Goal: Entertainment & Leisure: Consume media (video, audio)

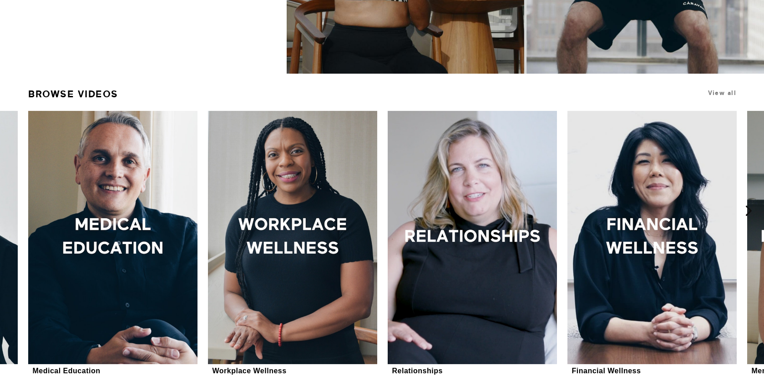
scroll to position [271, 0]
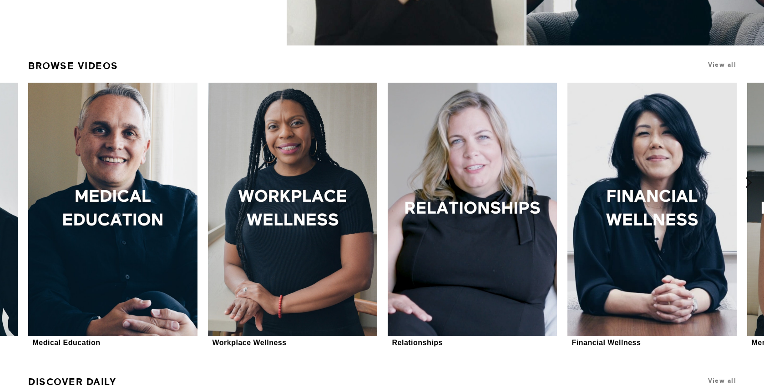
click at [751, 181] on icon at bounding box center [748, 182] width 11 height 11
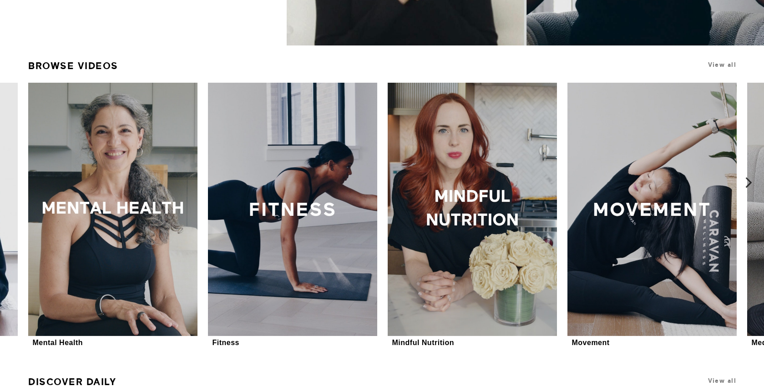
click at [751, 181] on icon at bounding box center [748, 182] width 11 height 11
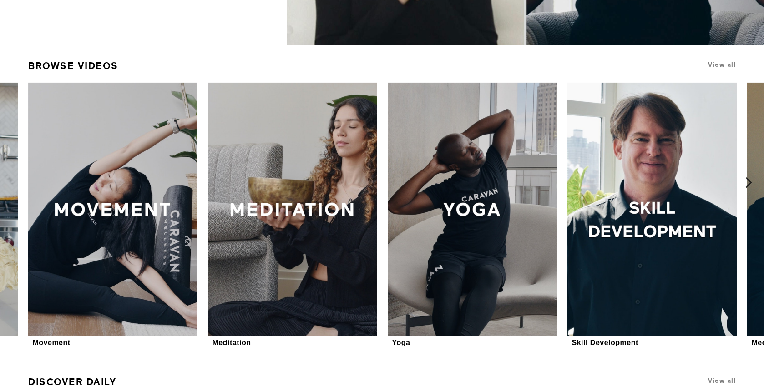
click at [751, 181] on icon at bounding box center [748, 182] width 11 height 11
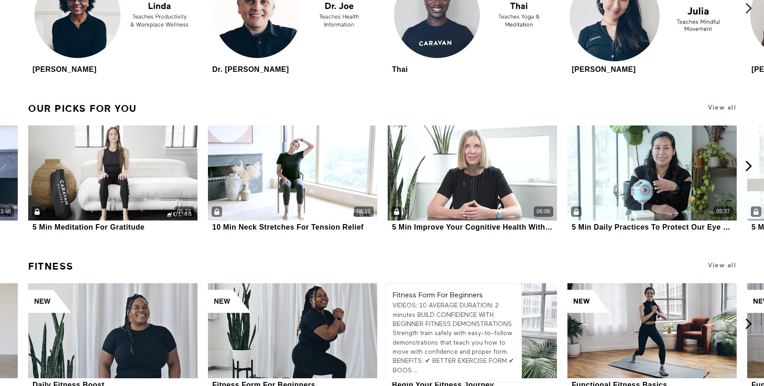
scroll to position [2968, 0]
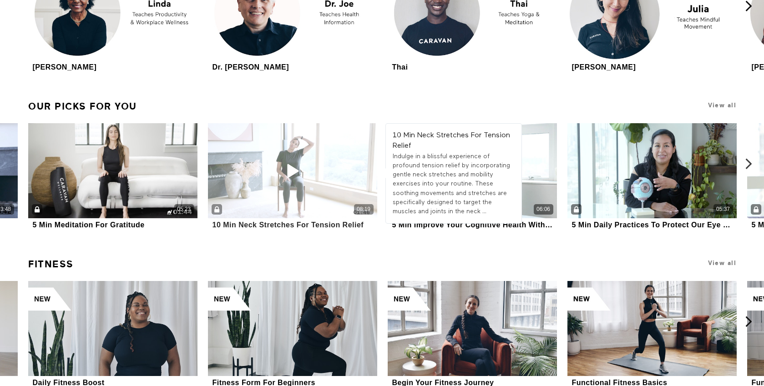
click at [292, 169] on icon at bounding box center [292, 171] width 27 height 16
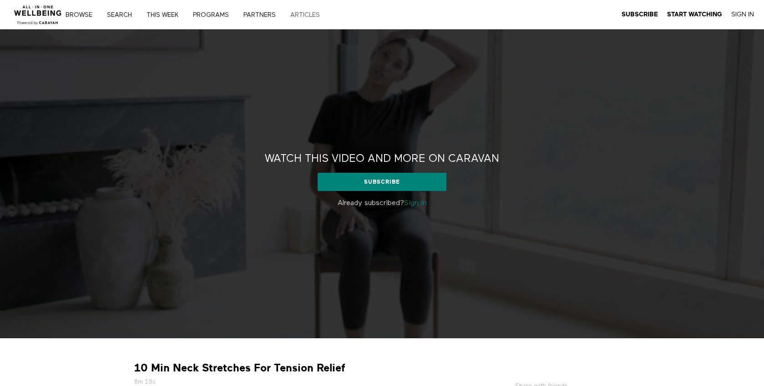
click at [306, 14] on link "ARTICLES" at bounding box center [308, 15] width 42 height 6
click at [47, 15] on img at bounding box center [37, 12] width 55 height 27
